Goal: Task Accomplishment & Management: Manage account settings

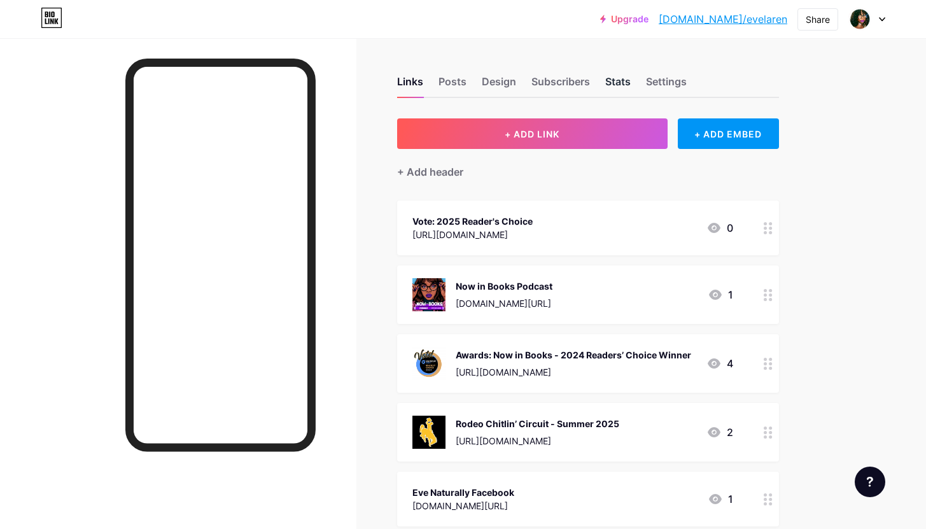
click at [606, 81] on div "Stats" at bounding box center [617, 85] width 25 height 23
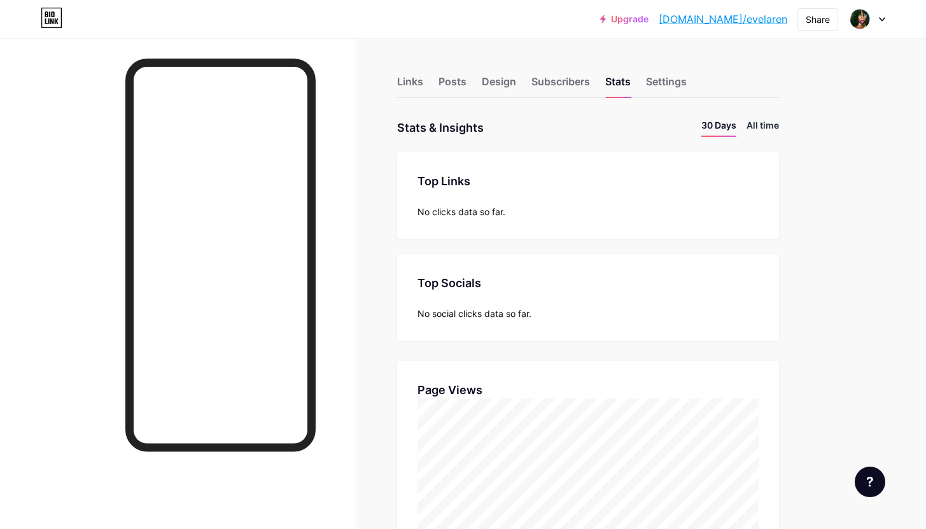
click at [756, 127] on li "All time" at bounding box center [762, 127] width 32 height 18
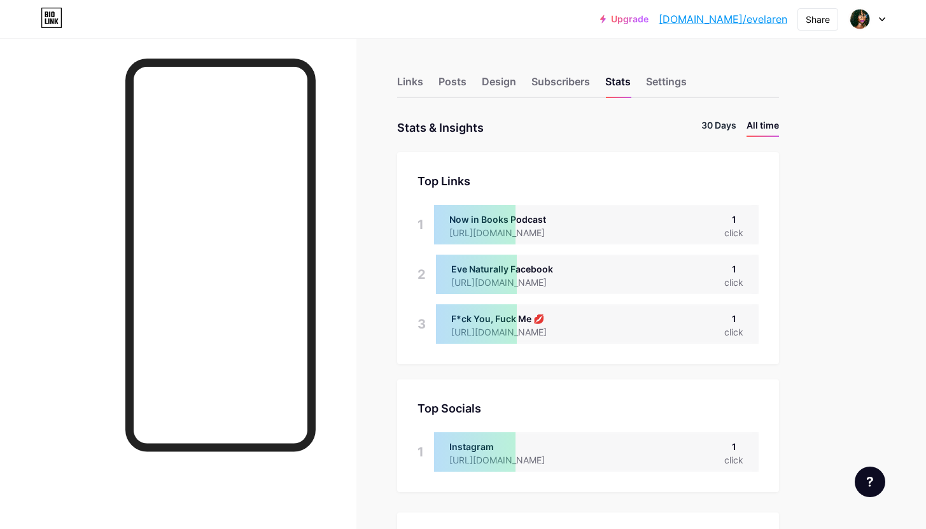
scroll to position [529, 926]
click at [723, 128] on li "30 Days" at bounding box center [718, 127] width 35 height 18
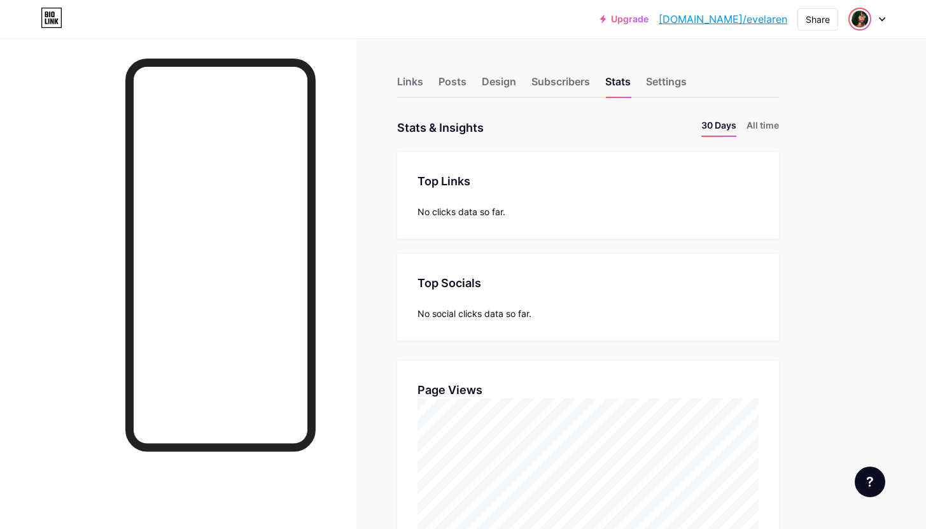
click at [855, 19] on img at bounding box center [859, 19] width 20 height 20
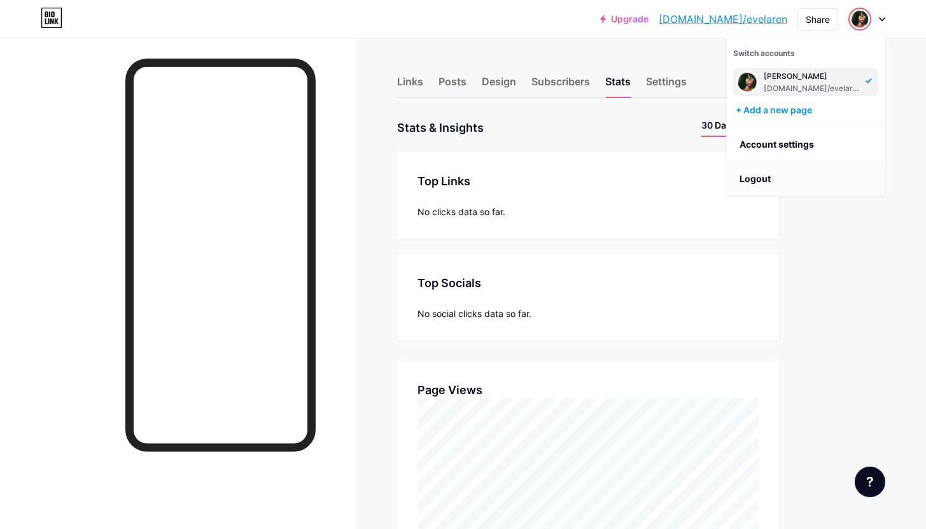
click at [755, 165] on li "Logout" at bounding box center [806, 179] width 158 height 34
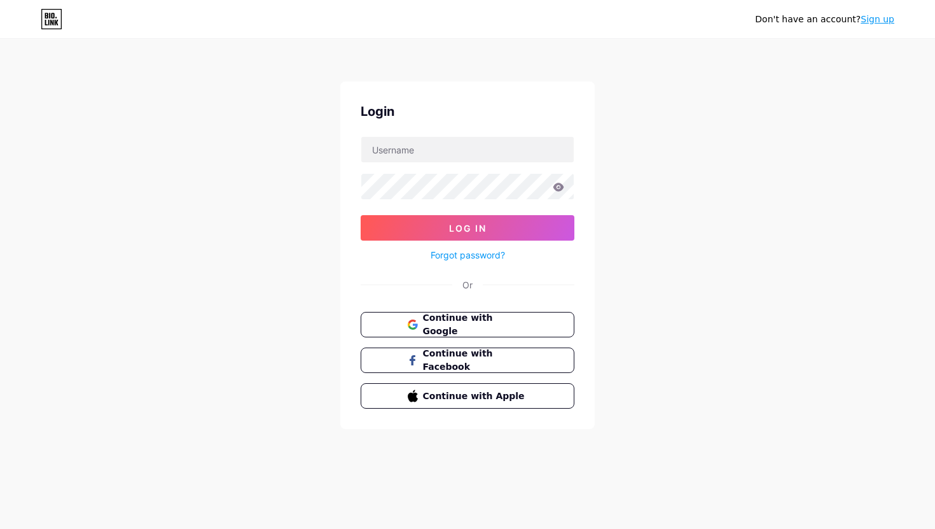
click at [755, 175] on div "Don't have an account? Sign up Login Log In Forgot password? Or Continue with G…" at bounding box center [467, 235] width 935 height 470
click at [495, 153] on input "[EMAIL_ADDRESS][DOMAIN_NAME]" at bounding box center [467, 149] width 213 height 25
type input "[EMAIL_ADDRESS][DOMAIN_NAME]"
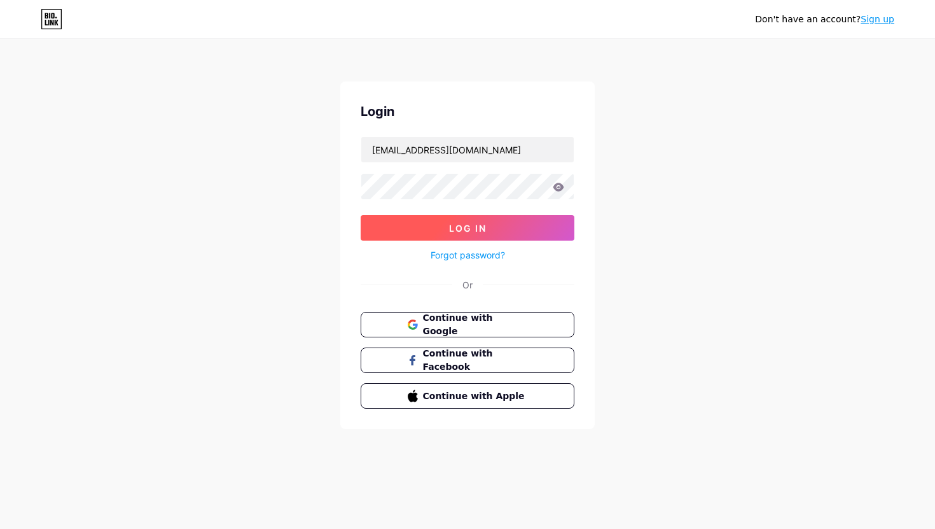
click at [489, 223] on button "Log In" at bounding box center [468, 227] width 214 height 25
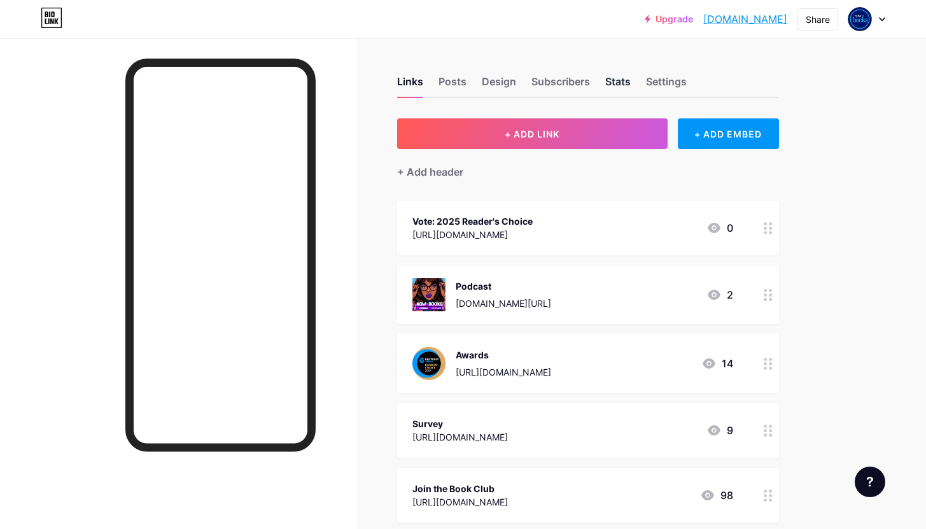
click at [608, 83] on div "Stats" at bounding box center [617, 85] width 25 height 23
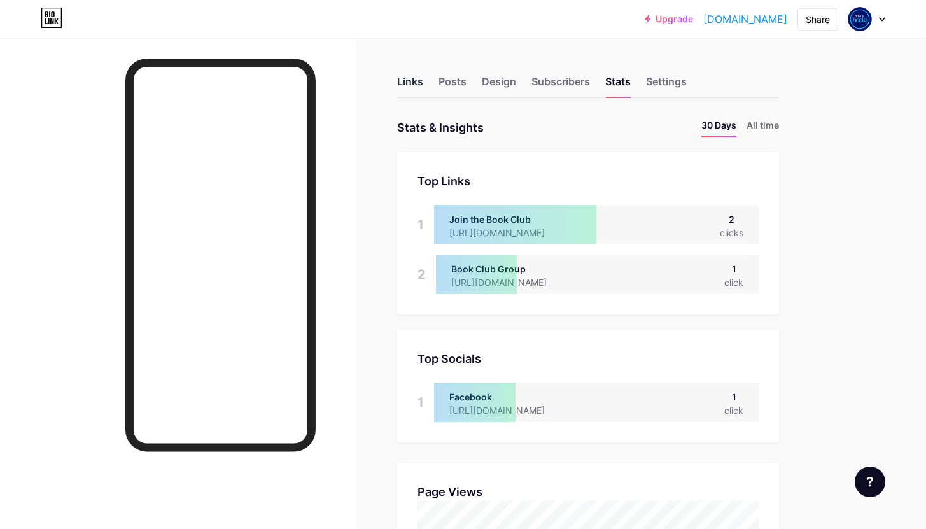
click at [400, 80] on div "Links" at bounding box center [410, 85] width 26 height 23
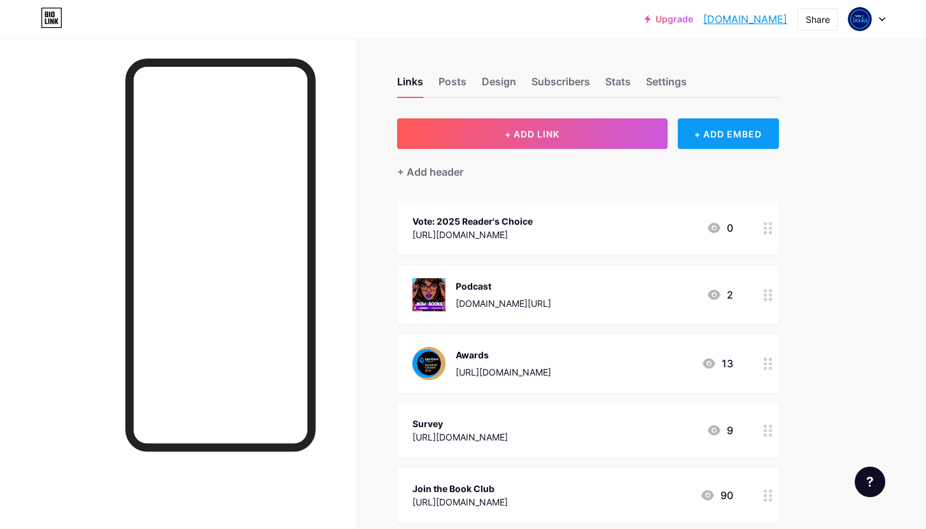
click at [708, 136] on div "+ ADD EMBED" at bounding box center [728, 133] width 101 height 31
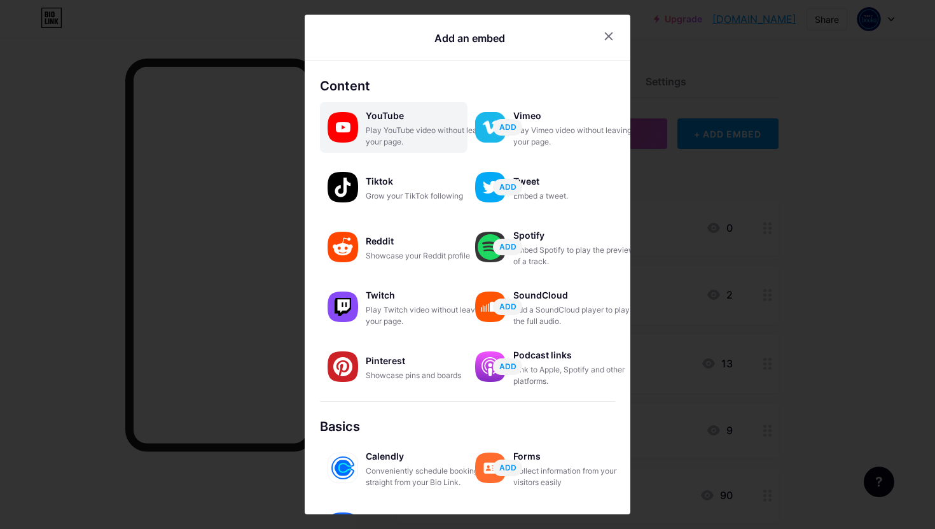
click at [398, 112] on div "YouTube" at bounding box center [429, 116] width 127 height 18
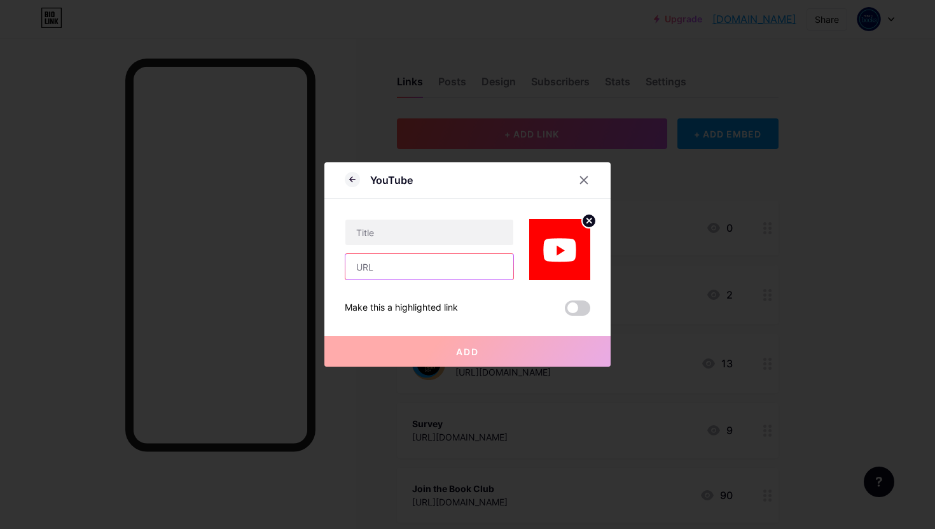
click at [401, 268] on input "text" at bounding box center [430, 266] width 168 height 25
paste input "[URL][DOMAIN_NAME]"
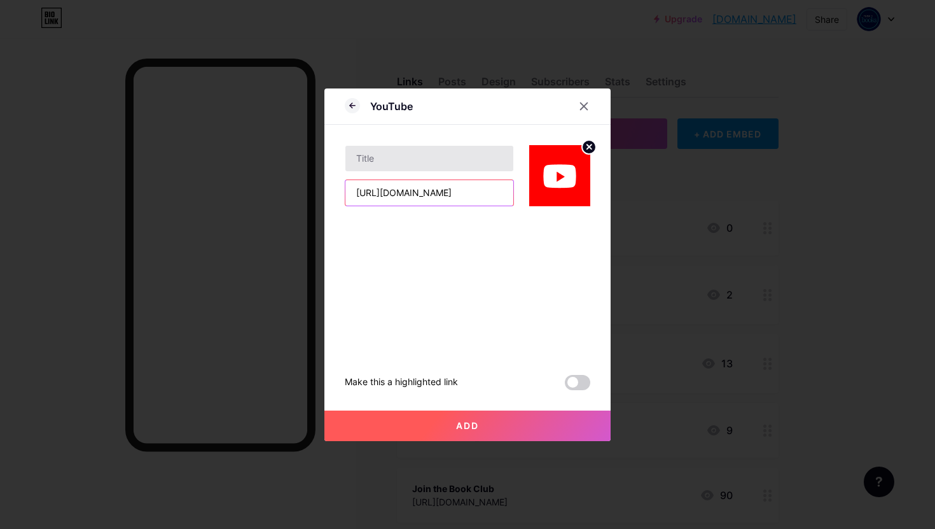
type input "[URL][DOMAIN_NAME]"
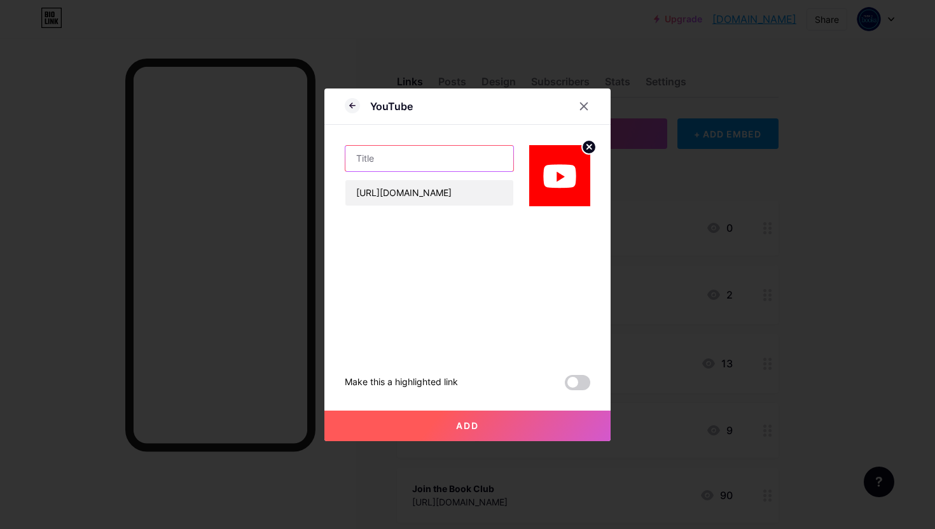
click at [400, 163] on input "text" at bounding box center [430, 158] width 168 height 25
type input "Youtube"
click at [583, 382] on span at bounding box center [577, 382] width 25 height 15
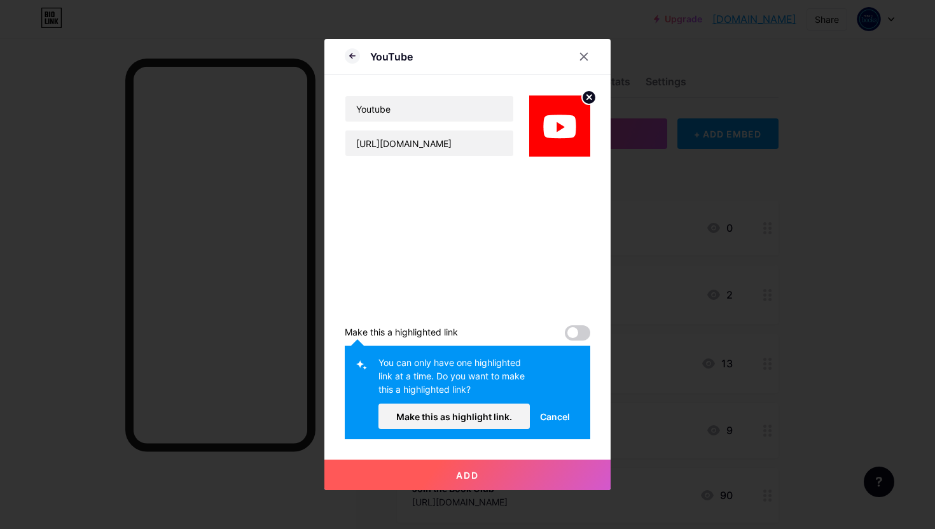
click at [556, 420] on span "Cancel" at bounding box center [555, 416] width 30 height 13
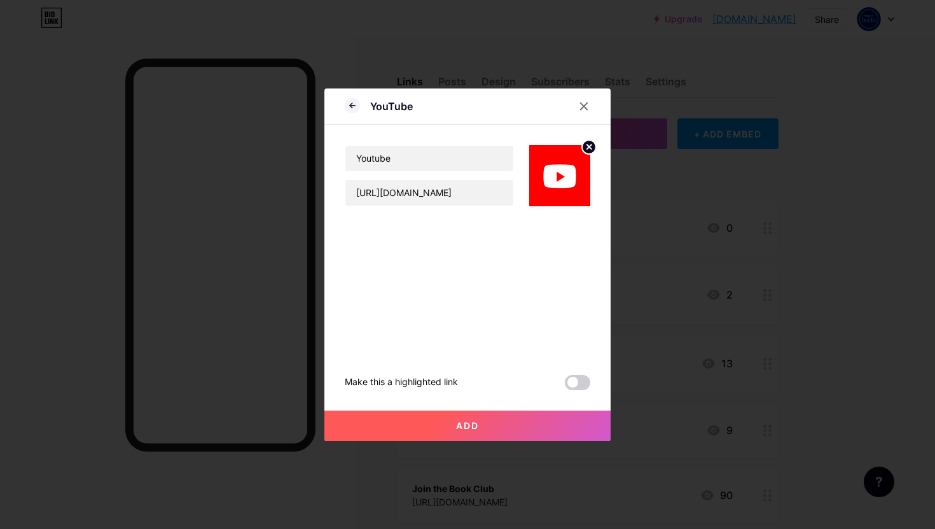
click at [477, 422] on span "Add" at bounding box center [467, 425] width 23 height 11
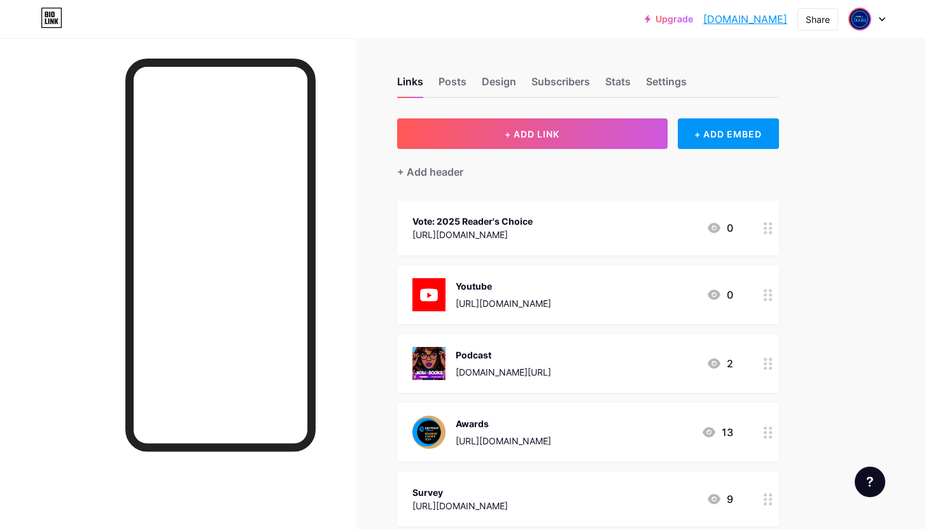
click at [865, 17] on img at bounding box center [859, 19] width 20 height 20
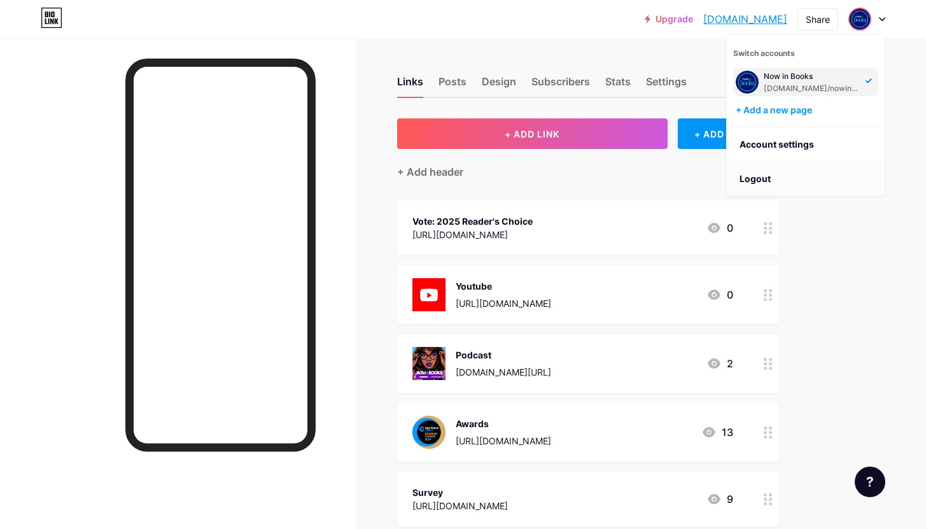
click at [769, 179] on li "Logout" at bounding box center [806, 179] width 158 height 34
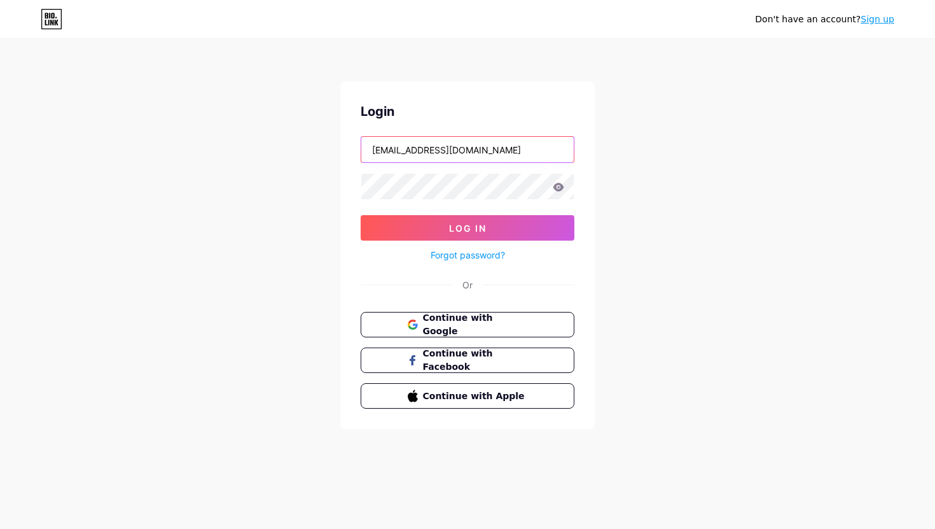
click at [475, 146] on input "[EMAIL_ADDRESS][DOMAIN_NAME]" at bounding box center [467, 149] width 213 height 25
type input "[EMAIL_ADDRESS][DOMAIN_NAME]"
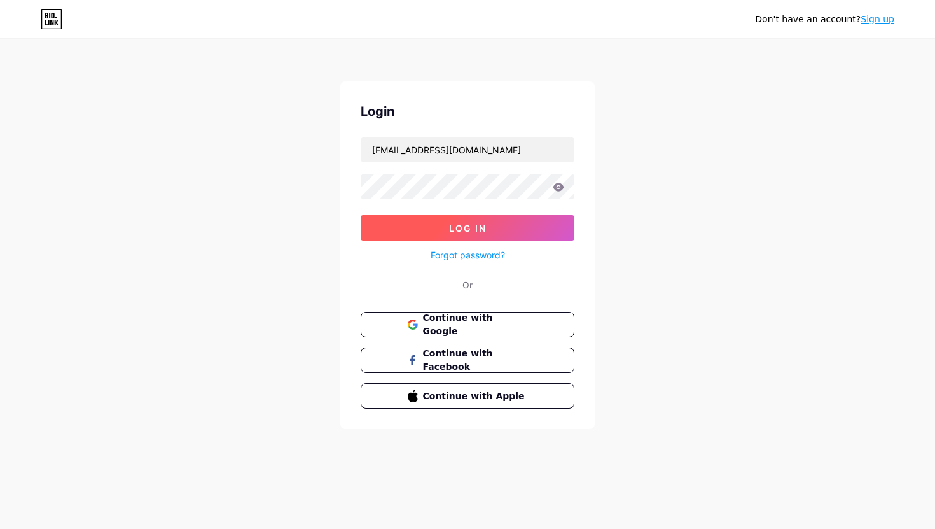
click at [435, 226] on button "Log In" at bounding box center [468, 227] width 214 height 25
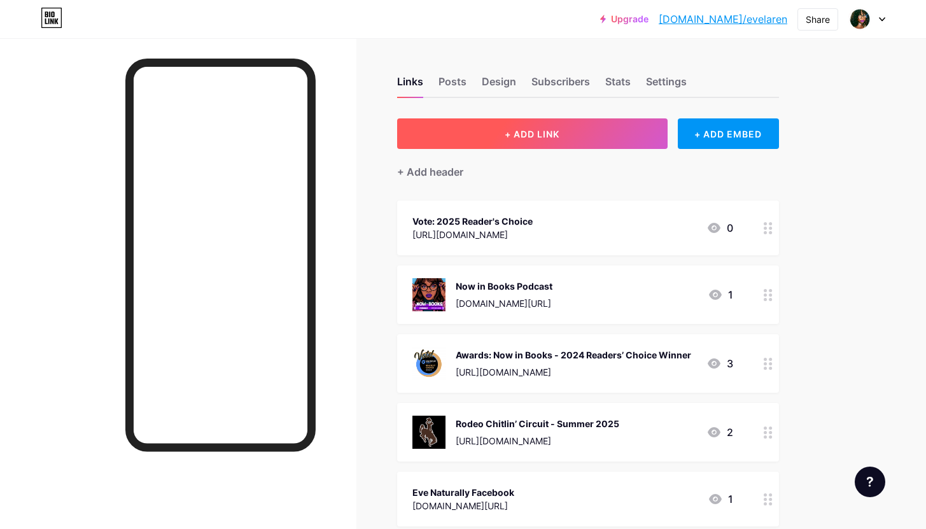
click at [508, 125] on button "+ ADD LINK" at bounding box center [532, 133] width 270 height 31
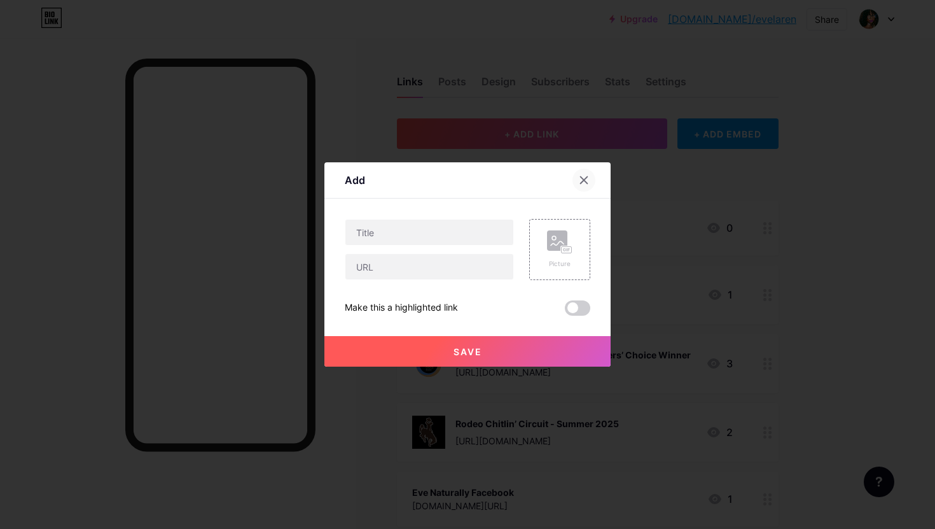
click at [581, 180] on icon at bounding box center [584, 180] width 10 height 10
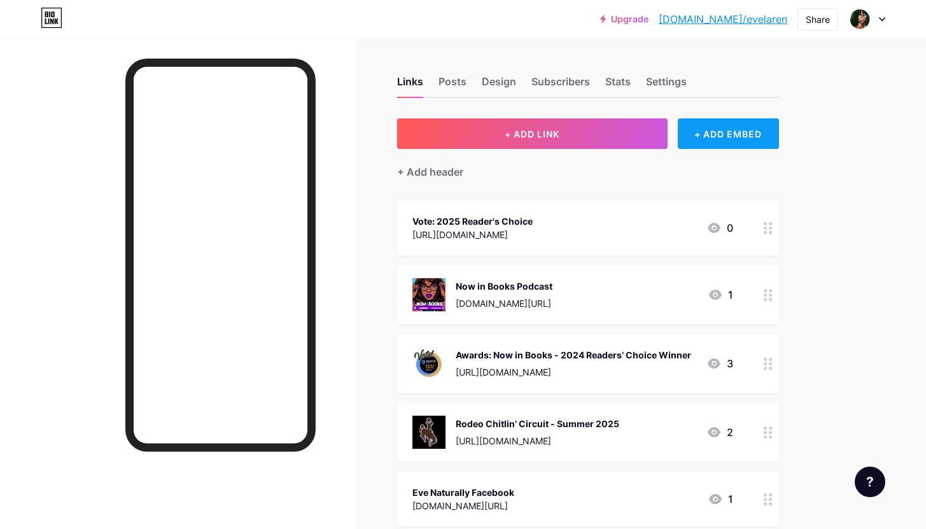
click at [738, 129] on div "+ ADD EMBED" at bounding box center [728, 133] width 101 height 31
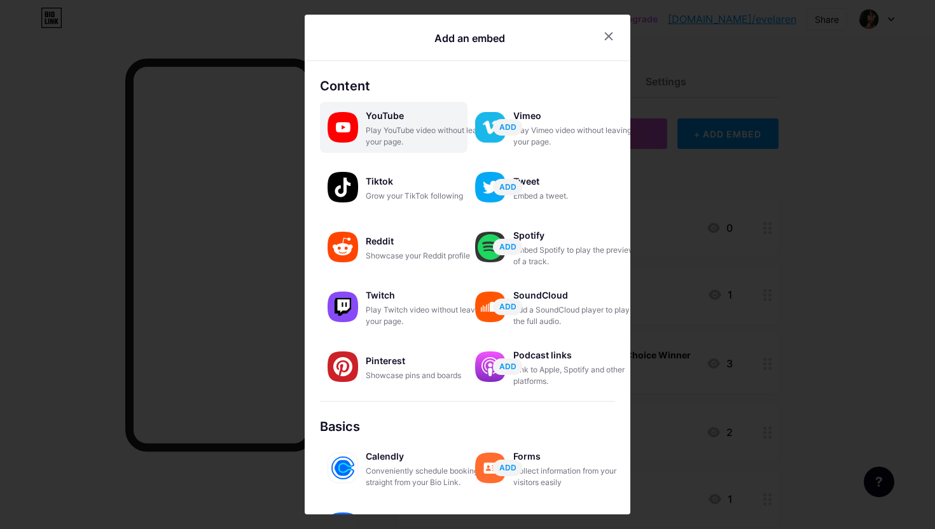
click at [384, 115] on div "YouTube" at bounding box center [429, 116] width 127 height 18
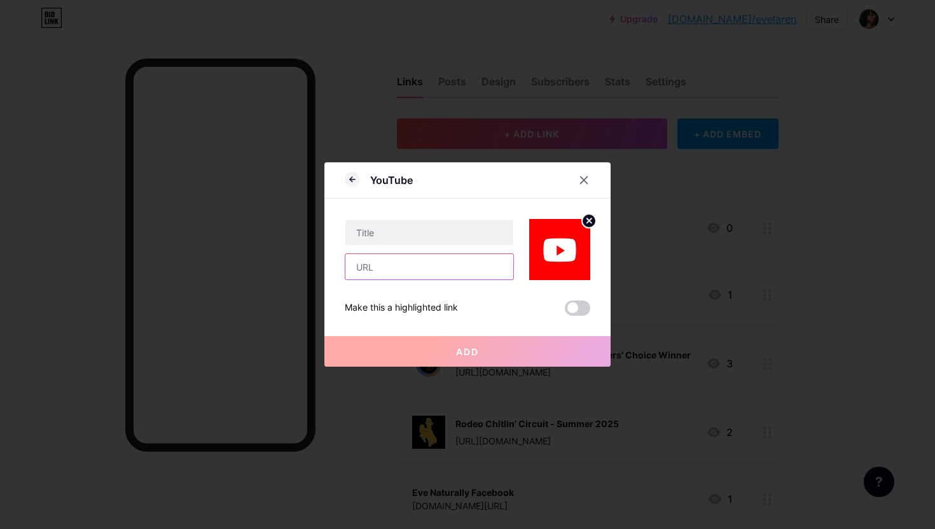
click at [376, 277] on input "text" at bounding box center [430, 266] width 168 height 25
paste input "[URL][DOMAIN_NAME]"
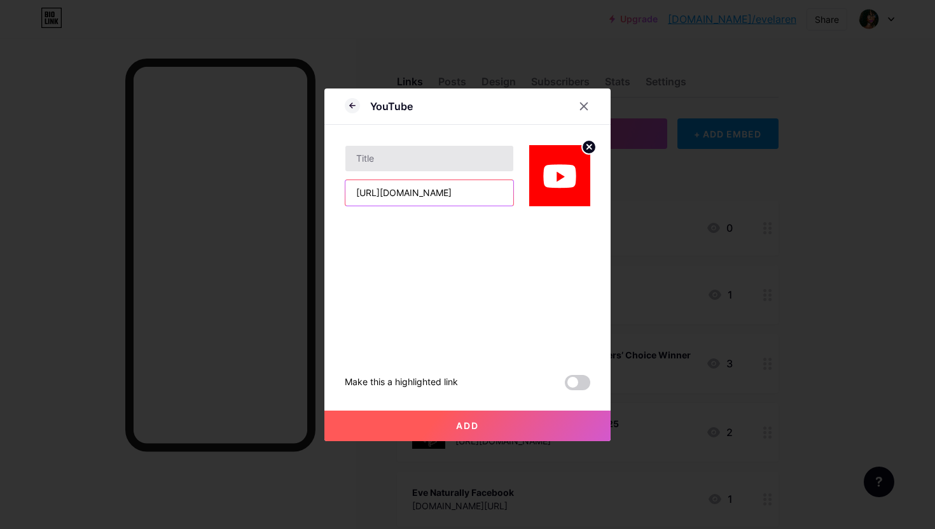
type input "[URL][DOMAIN_NAME]"
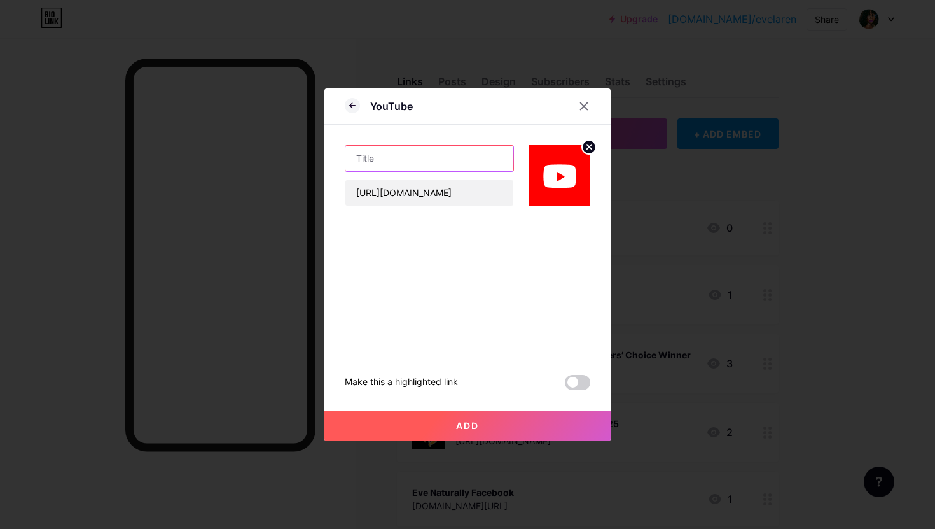
click at [408, 155] on input "text" at bounding box center [430, 158] width 168 height 25
type input "Youtube"
click at [435, 428] on button "Add" at bounding box center [468, 425] width 286 height 31
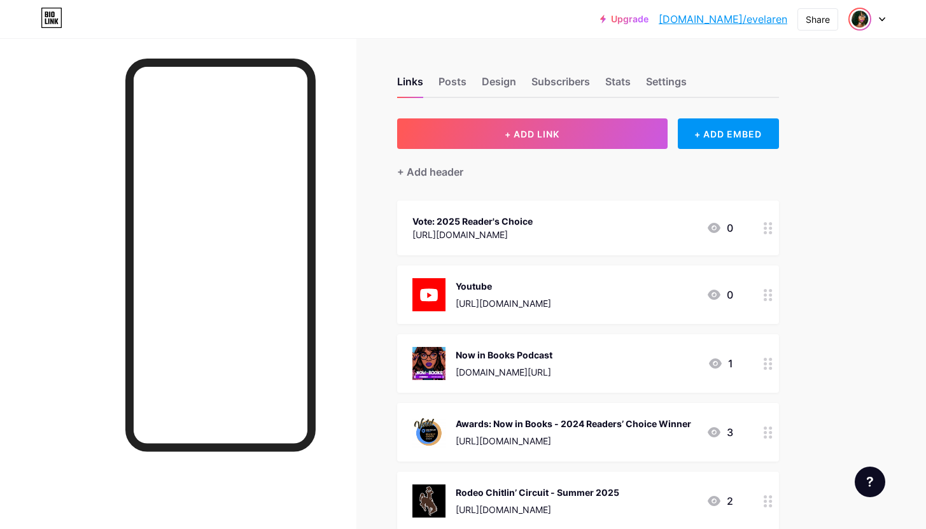
click at [864, 19] on img at bounding box center [859, 19] width 20 height 20
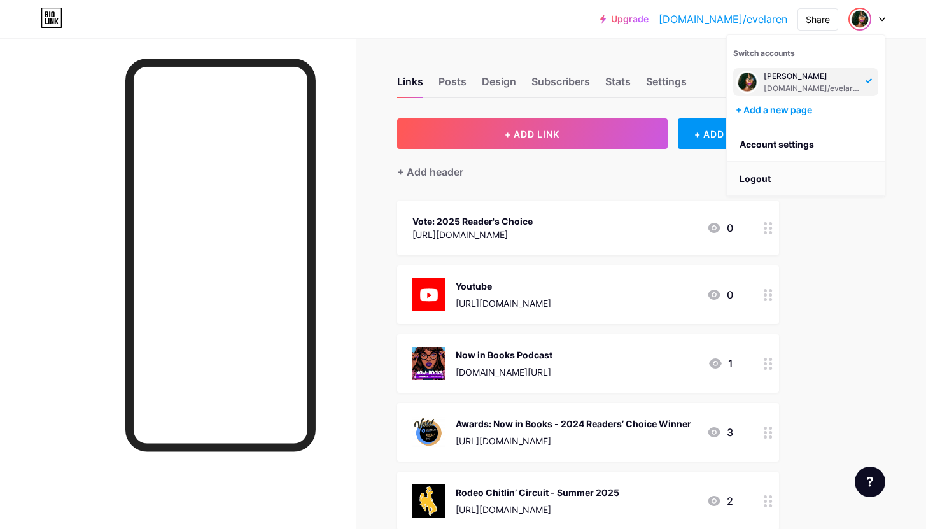
click at [757, 181] on li "Logout" at bounding box center [806, 179] width 158 height 34
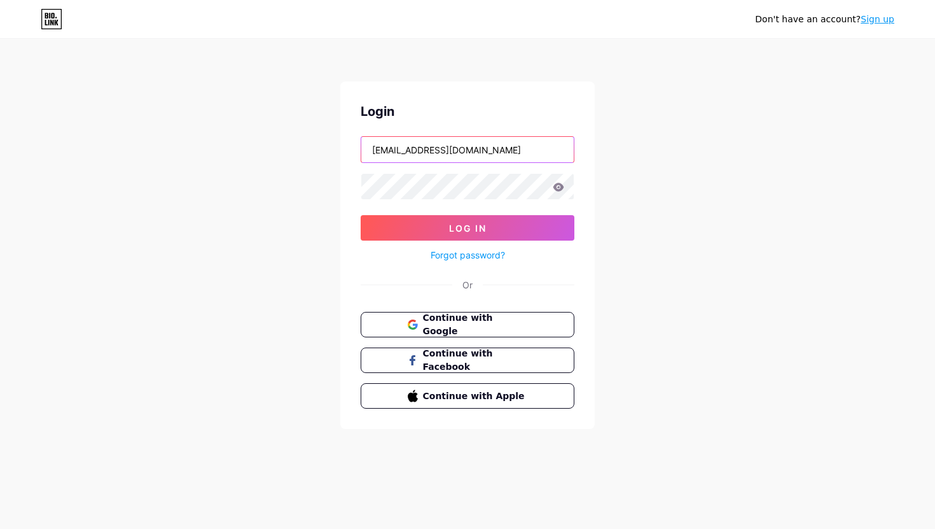
click at [503, 148] on input "[EMAIL_ADDRESS][DOMAIN_NAME]" at bounding box center [467, 149] width 213 height 25
type input "[EMAIL_ADDRESS][DOMAIN_NAME]"
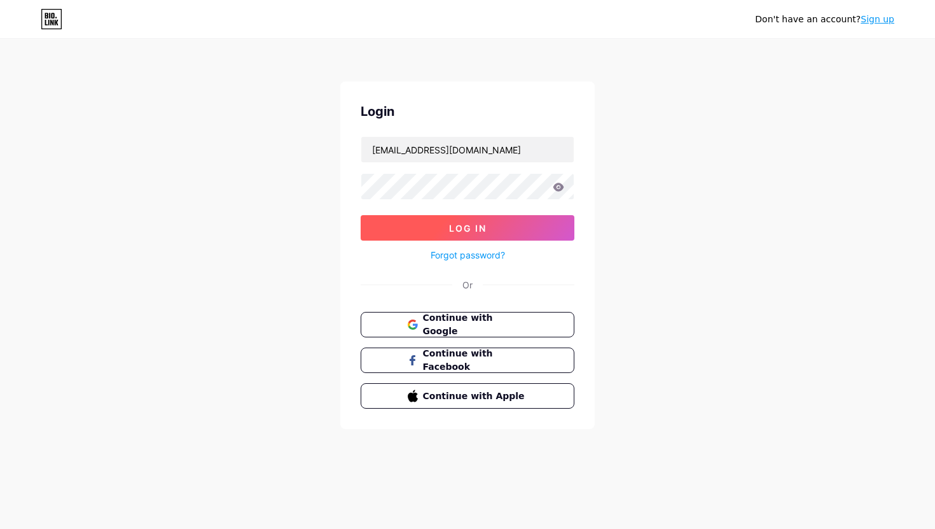
click at [450, 227] on span "Log In" at bounding box center [468, 228] width 38 height 11
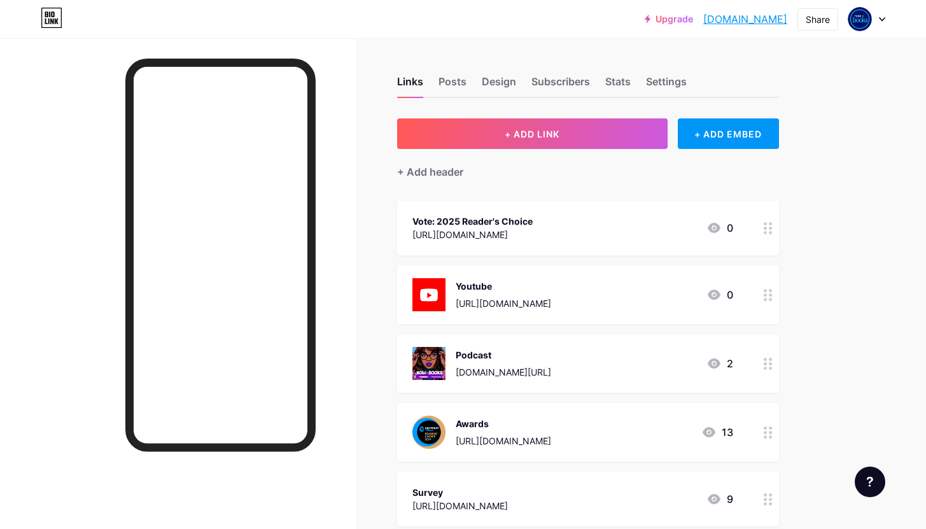
click at [623, 357] on div "Podcast [DOMAIN_NAME][URL] 2" at bounding box center [572, 363] width 321 height 33
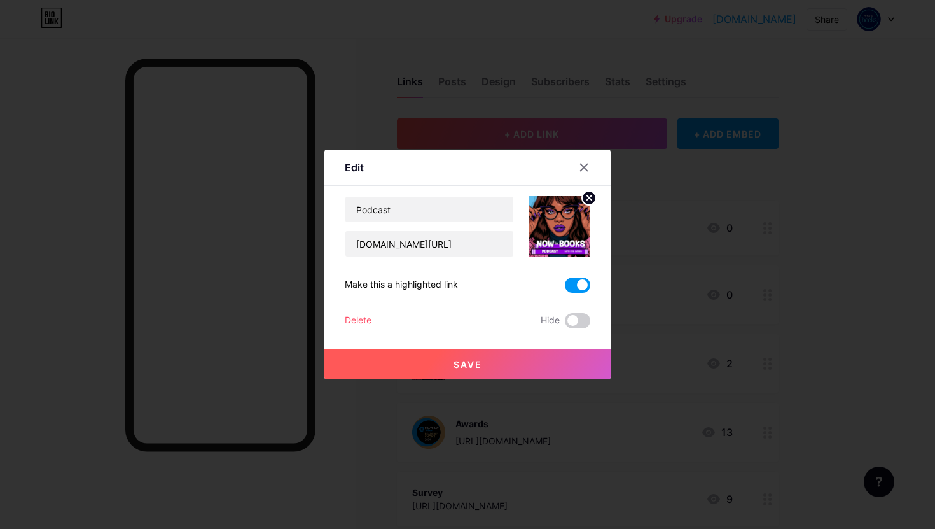
click at [558, 235] on img at bounding box center [559, 226] width 61 height 61
click at [491, 98] on div at bounding box center [467, 264] width 935 height 529
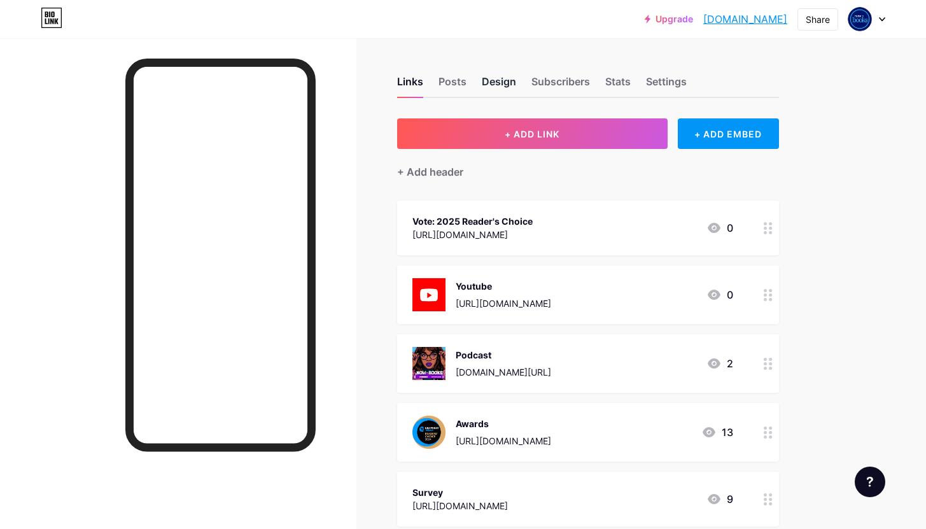
click at [496, 83] on div "Design" at bounding box center [499, 85] width 34 height 23
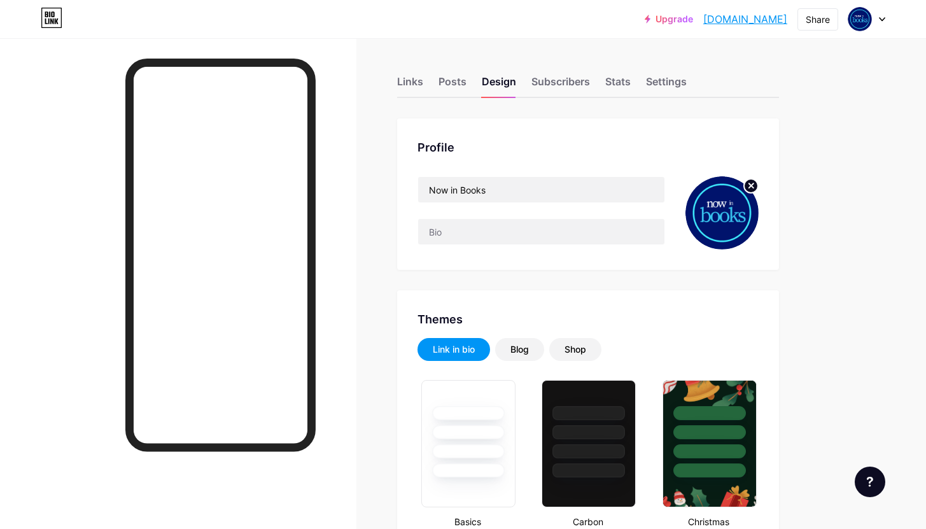
type input "#00146d"
type input "#000000"
type input "#ffffff"
click at [548, 89] on div "Subscribers" at bounding box center [560, 85] width 59 height 23
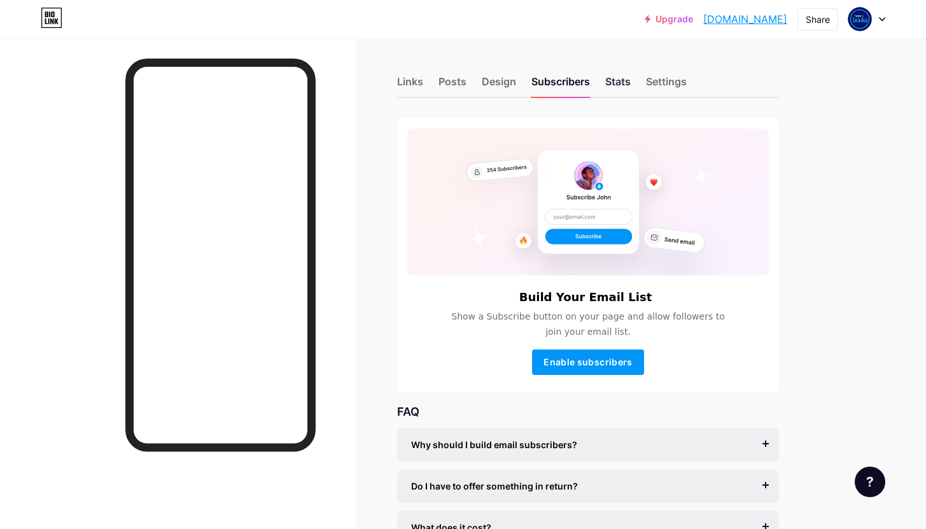
click at [624, 82] on div "Stats" at bounding box center [617, 85] width 25 height 23
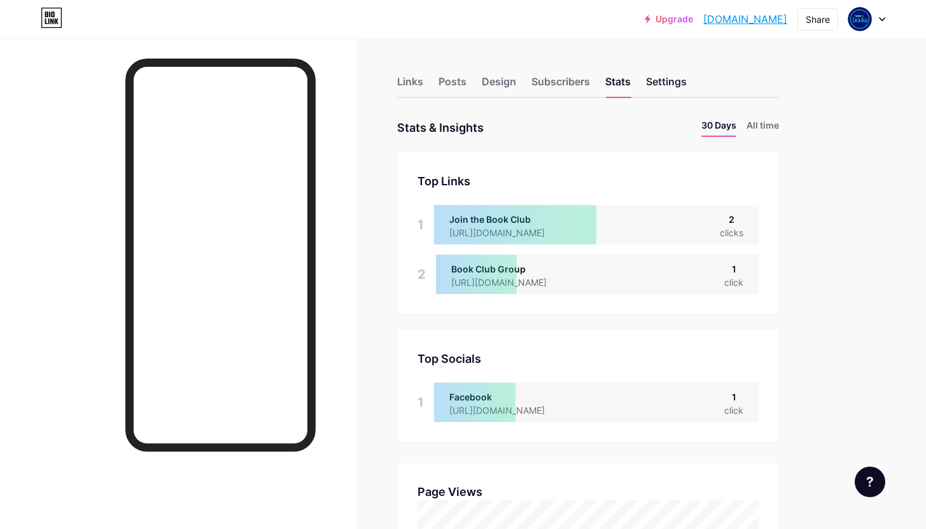
scroll to position [529, 926]
click at [656, 80] on div "Settings" at bounding box center [666, 85] width 41 height 23
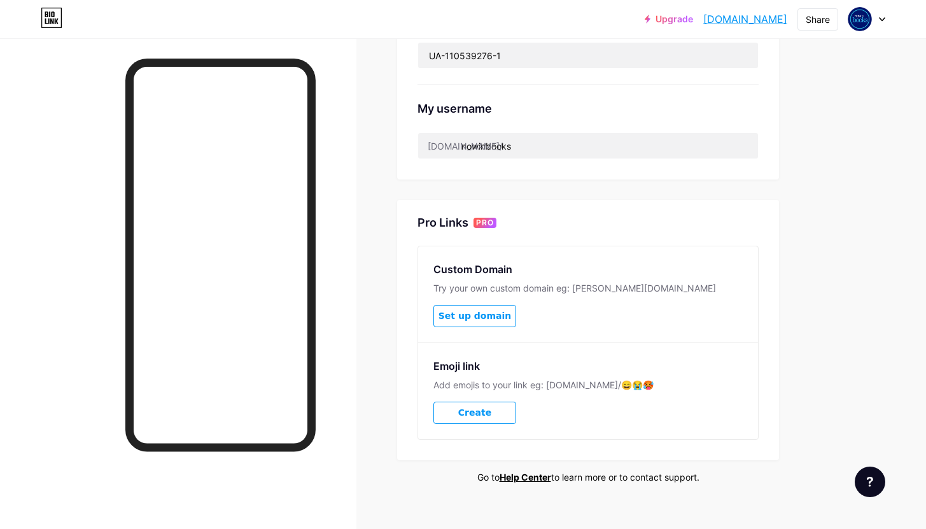
scroll to position [543, 0]
